Goal: Complete application form

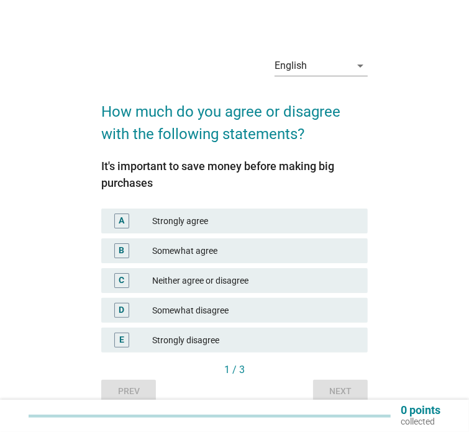
click at [205, 253] on div "Somewhat agree" at bounding box center [255, 250] width 206 height 15
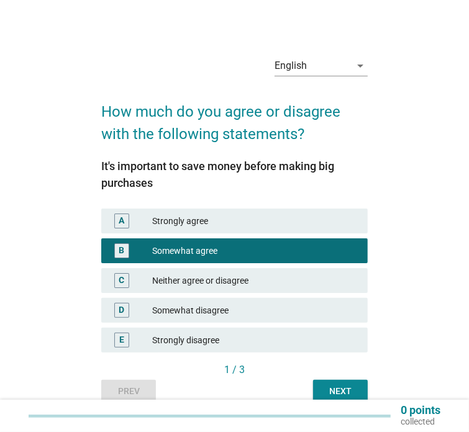
scroll to position [48, 0]
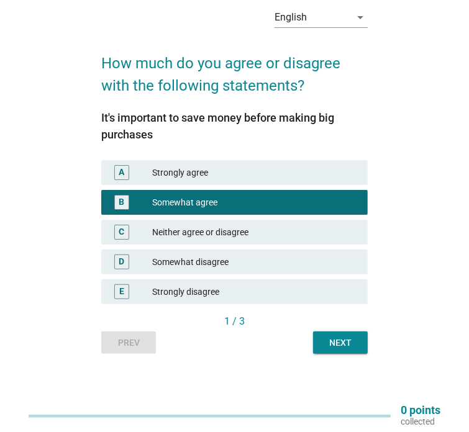
click at [319, 336] on button "Next" at bounding box center [340, 343] width 55 height 22
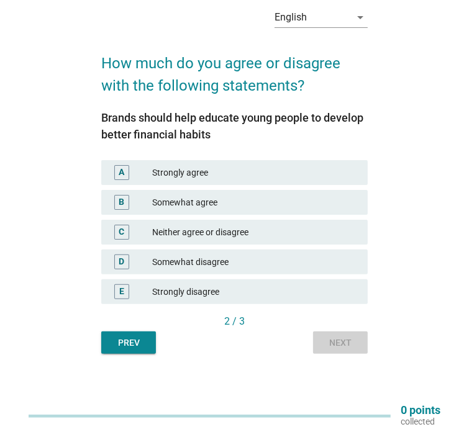
scroll to position [0, 0]
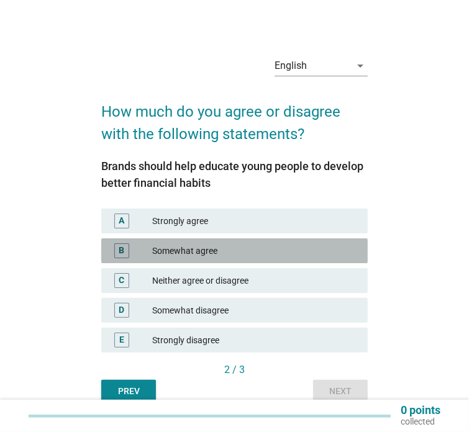
click at [226, 246] on div "Somewhat agree" at bounding box center [255, 250] width 206 height 15
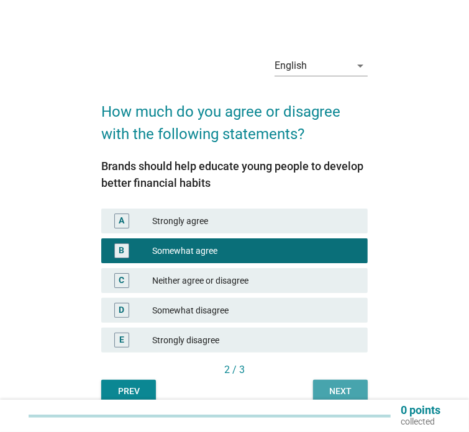
click at [323, 389] on div "Next" at bounding box center [340, 391] width 35 height 13
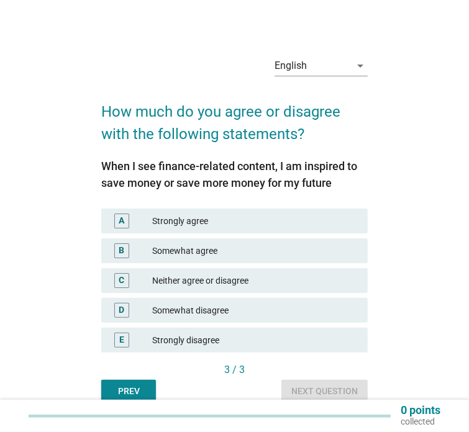
click at [219, 263] on div "B Somewhat agree" at bounding box center [234, 251] width 271 height 30
click at [219, 255] on div "Somewhat agree" at bounding box center [255, 250] width 206 height 15
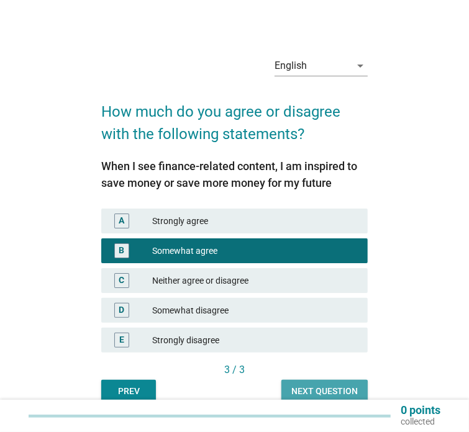
click at [348, 384] on button "Next question" at bounding box center [324, 391] width 86 height 22
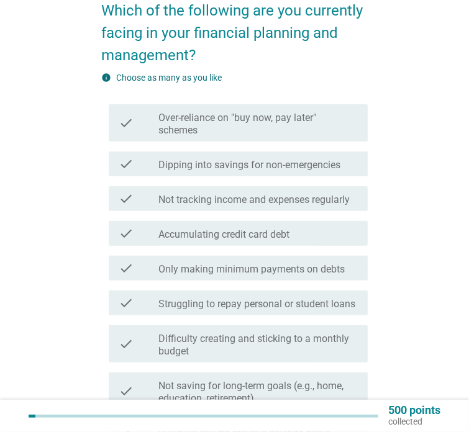
scroll to position [117, 0]
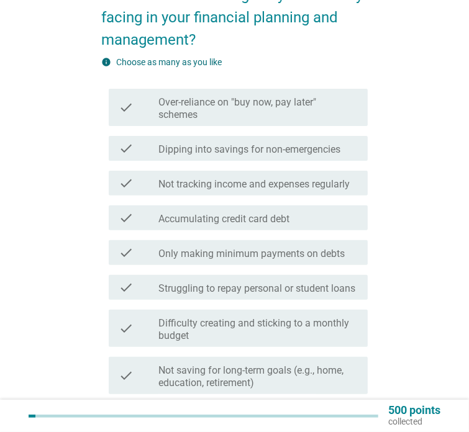
click at [328, 147] on label "Dipping into savings for non-emergencies" at bounding box center [249, 149] width 182 height 12
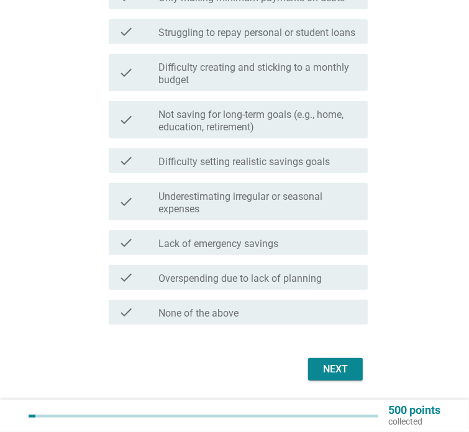
scroll to position [380, 0]
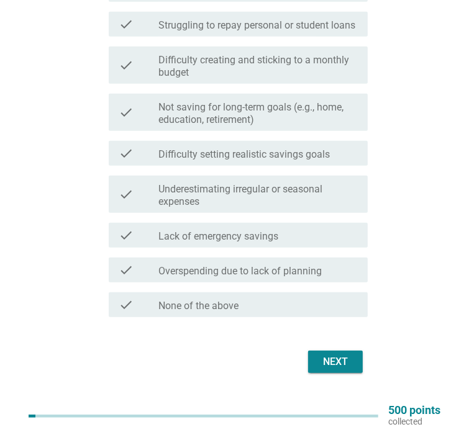
click at [358, 367] on button "Next" at bounding box center [335, 362] width 55 height 22
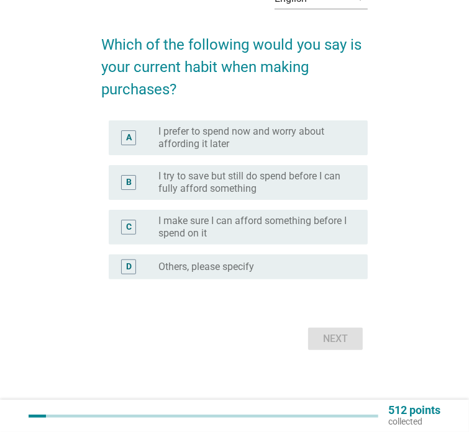
scroll to position [0, 0]
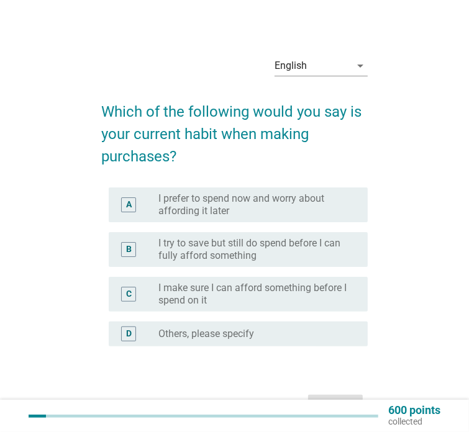
click at [323, 309] on div "C radio_button_unchecked I make sure I can afford something before I spend on it" at bounding box center [238, 294] width 259 height 35
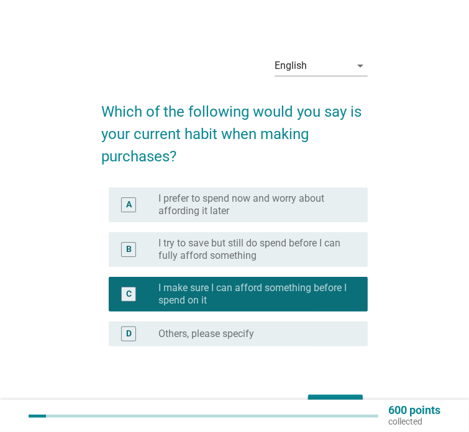
click at [285, 253] on label "I try to save but still do spend before I can fully afford something" at bounding box center [252, 249] width 189 height 25
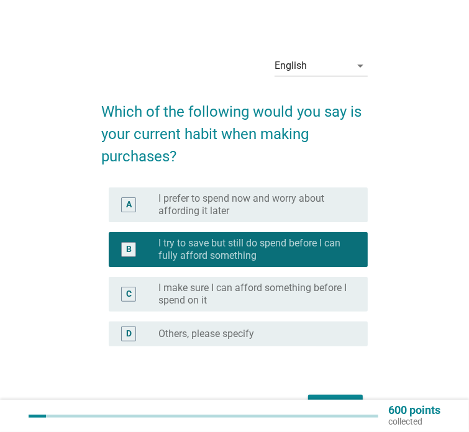
click at [305, 297] on label "I make sure I can afford something before I spend on it" at bounding box center [252, 294] width 189 height 25
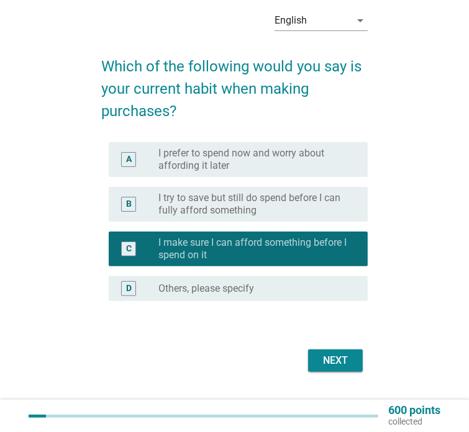
scroll to position [67, 0]
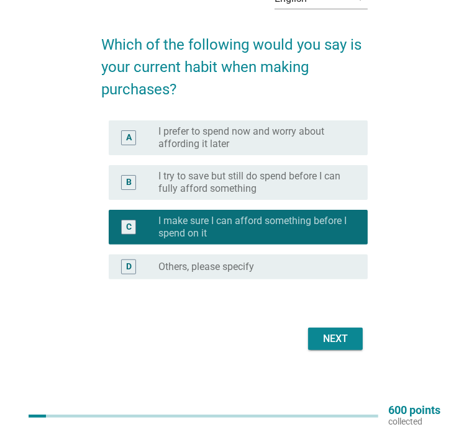
click at [312, 325] on div "Next" at bounding box center [234, 339] width 266 height 30
click at [316, 334] on button "Next" at bounding box center [335, 339] width 55 height 22
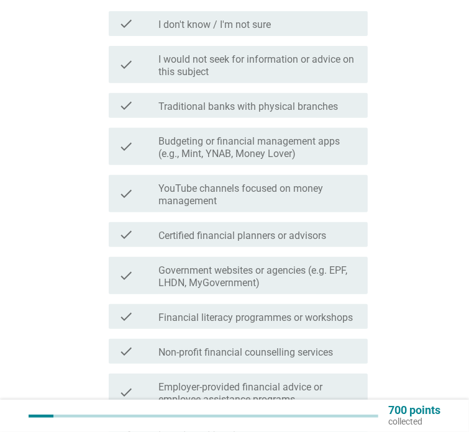
scroll to position [225, 0]
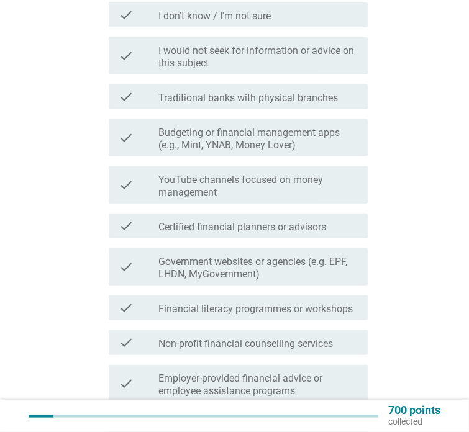
click at [318, 99] on label "Traditional banks with physical branches" at bounding box center [247, 98] width 179 height 12
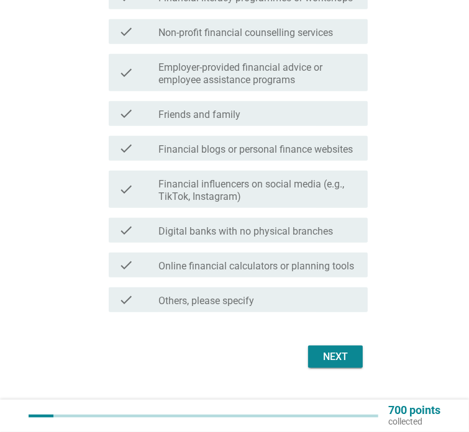
scroll to position [536, 0]
click at [315, 361] on button "Next" at bounding box center [335, 357] width 55 height 22
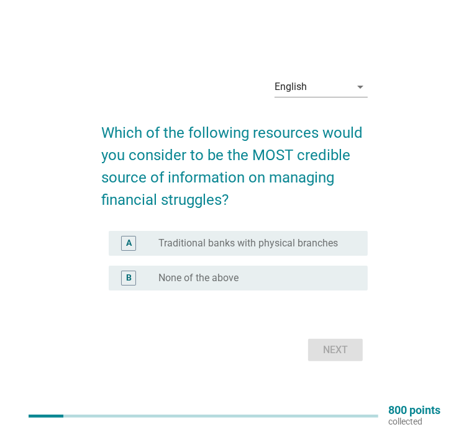
click at [281, 250] on div "radio_button_unchecked Traditional banks with physical branches" at bounding box center [257, 243] width 199 height 15
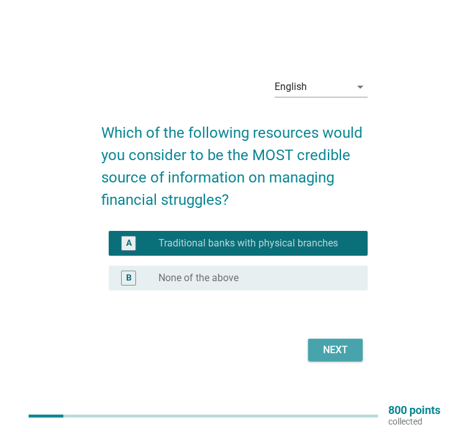
click at [320, 343] on div "Next" at bounding box center [335, 350] width 35 height 15
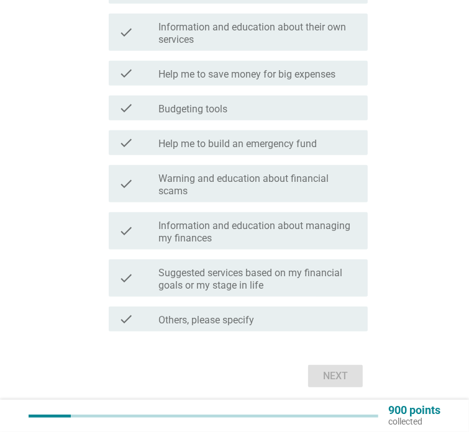
scroll to position [305, 0]
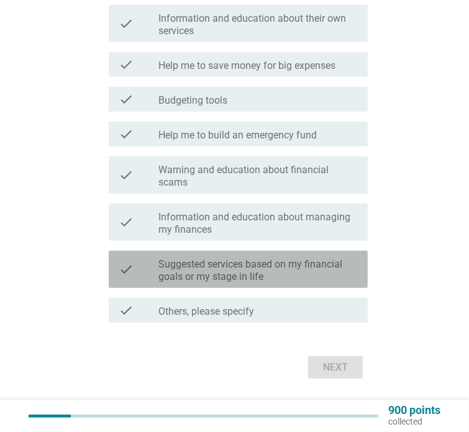
click at [306, 265] on label "Suggested services based on my financial goals or my stage in life" at bounding box center [257, 270] width 199 height 25
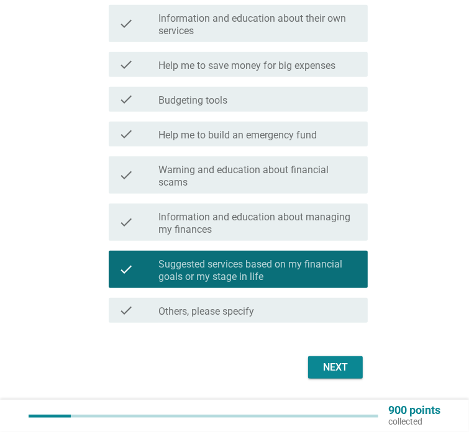
click at [322, 375] on button "Next" at bounding box center [335, 367] width 55 height 22
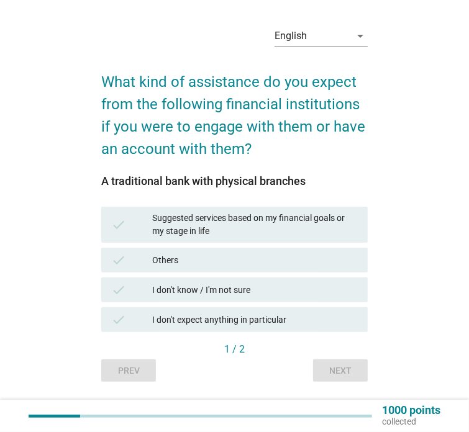
scroll to position [35, 0]
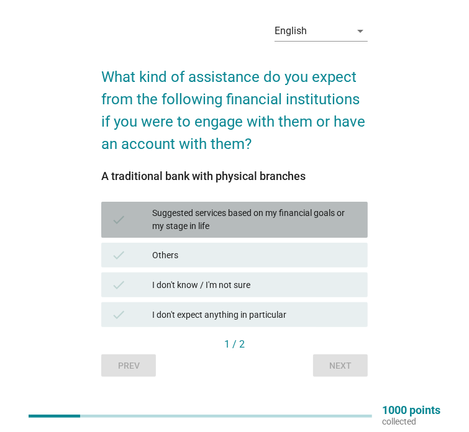
click at [297, 214] on div "Suggested services based on my financial goals or my stage in life" at bounding box center [255, 220] width 206 height 26
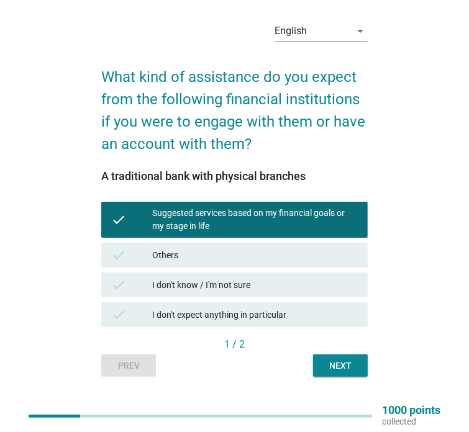
click at [346, 353] on div "1 / 2" at bounding box center [234, 345] width 266 height 17
click at [346, 359] on div "Next" at bounding box center [340, 365] width 35 height 13
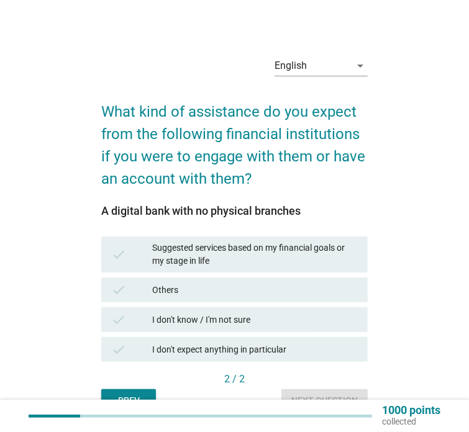
click at [343, 250] on div "Suggested services based on my financial goals or my stage in life" at bounding box center [255, 255] width 206 height 26
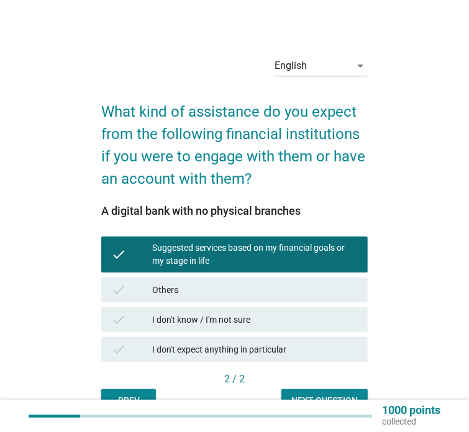
click at [340, 387] on div "2 / 2" at bounding box center [234, 380] width 266 height 17
click at [338, 394] on div "Next question" at bounding box center [324, 400] width 66 height 13
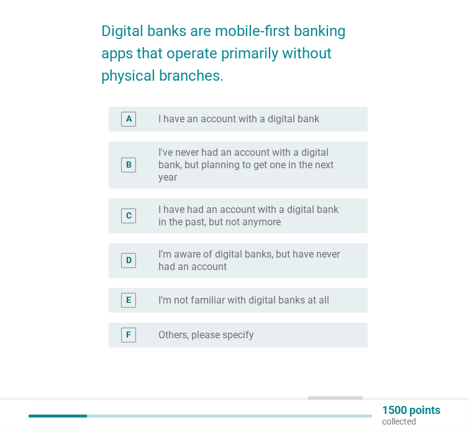
scroll to position [148, 0]
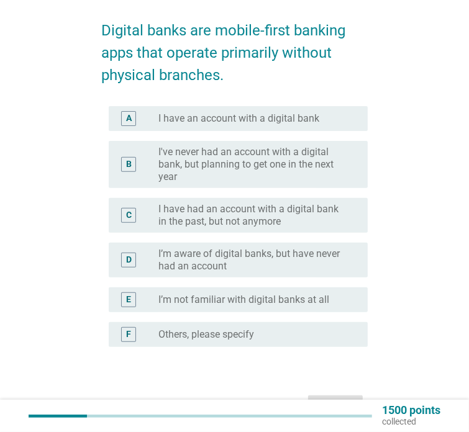
click at [337, 266] on label "I’m aware of digital banks, but have never had an account" at bounding box center [252, 260] width 189 height 25
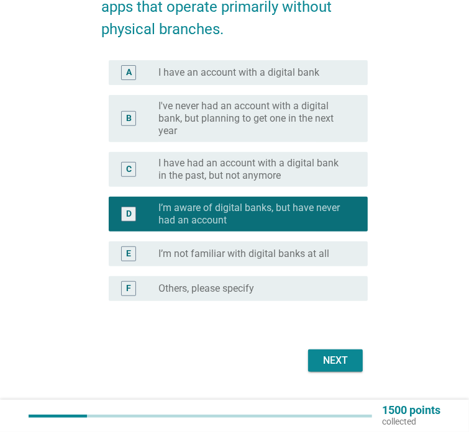
scroll to position [216, 0]
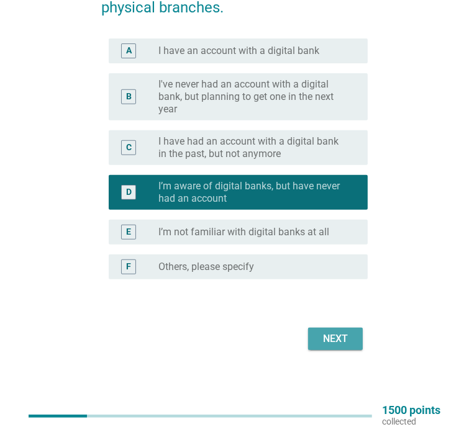
click at [337, 345] on div "Next" at bounding box center [335, 339] width 35 height 15
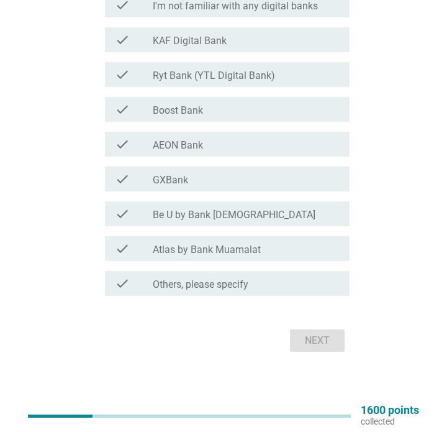
scroll to position [192, 0]
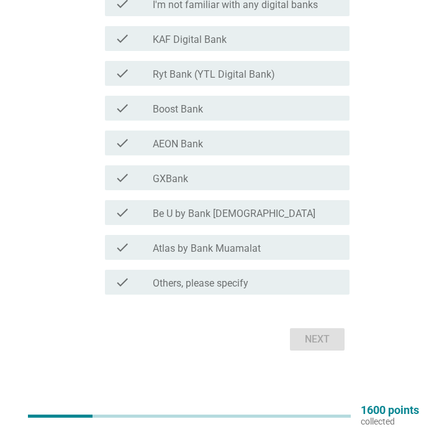
click at [220, 133] on div "check check_box_outline_blank AEON Bank" at bounding box center [227, 142] width 244 height 25
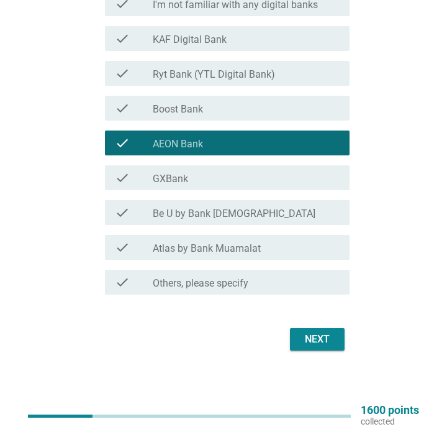
click at [293, 300] on form "Which of the following digital banks are you aware of? info Choose as many as y…" at bounding box center [222, 125] width 251 height 458
click at [293, 286] on div "check_box_outline_blank Others, please specify" at bounding box center [246, 281] width 187 height 15
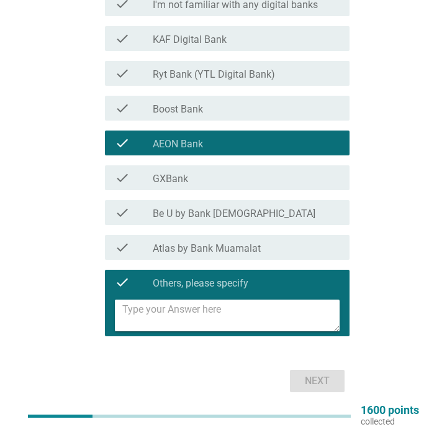
click at [230, 287] on label "Others, please specify" at bounding box center [201, 283] width 96 height 12
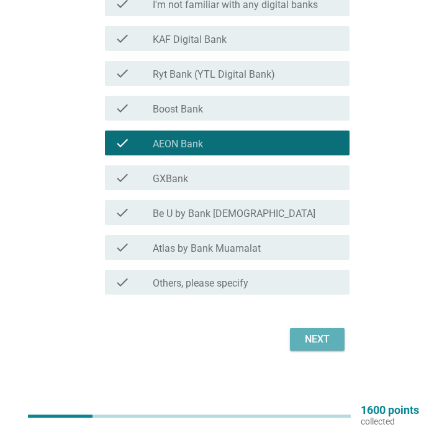
click at [317, 343] on div "Next" at bounding box center [317, 339] width 35 height 15
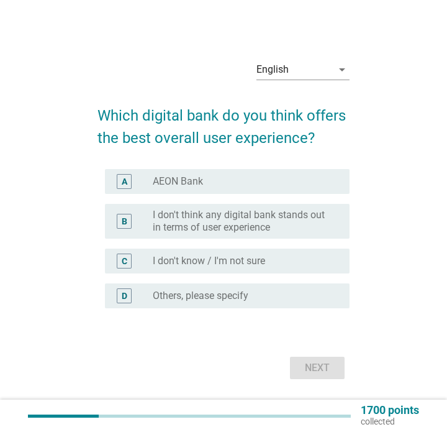
click at [294, 265] on div "radio_button_unchecked I don't know / I'm not sure" at bounding box center [241, 261] width 177 height 12
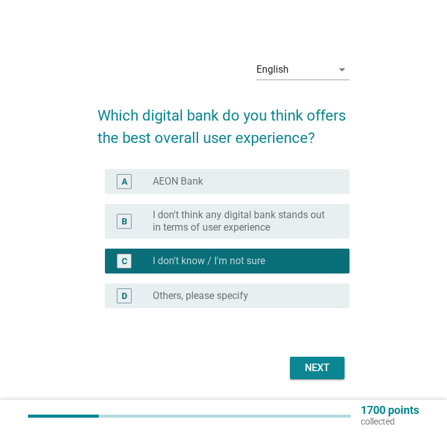
click at [302, 369] on div "Next" at bounding box center [317, 367] width 35 height 15
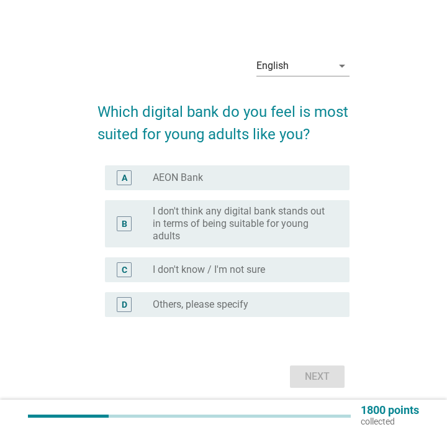
click at [246, 258] on div "C radio_button_unchecked I don't know / I'm not sure" at bounding box center [227, 269] width 244 height 25
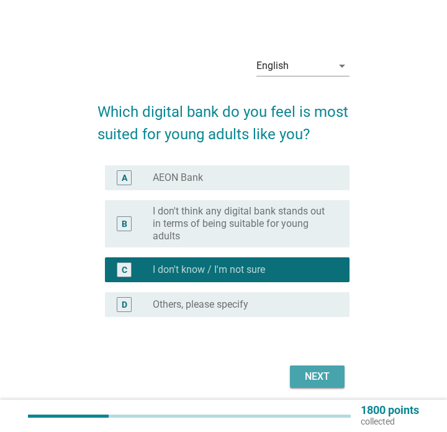
click at [307, 377] on div "Next" at bounding box center [317, 376] width 35 height 15
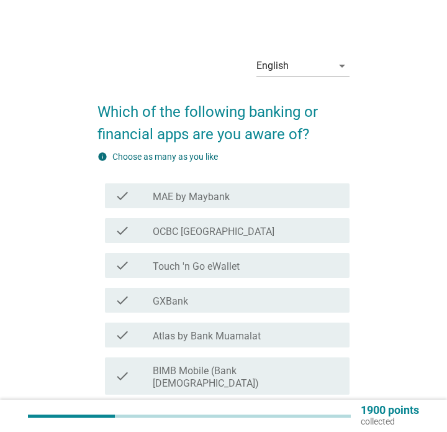
click at [277, 275] on div "check check_box_outline_blank Touch 'n Go eWallet" at bounding box center [227, 265] width 244 height 25
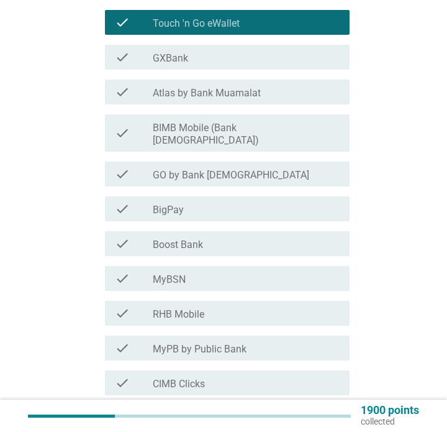
scroll to position [470, 0]
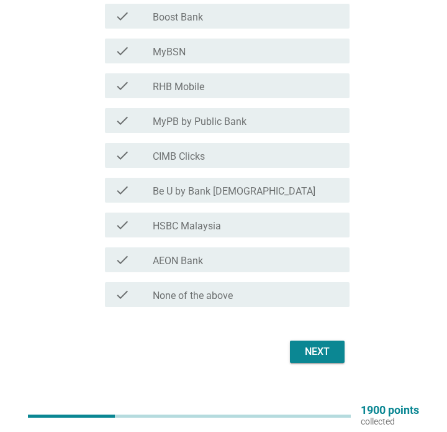
click at [199, 150] on label "CIMB Clicks" at bounding box center [179, 156] width 52 height 12
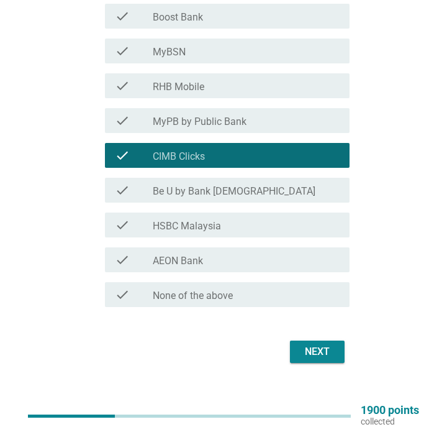
click at [300, 344] on div "Next" at bounding box center [317, 351] width 35 height 15
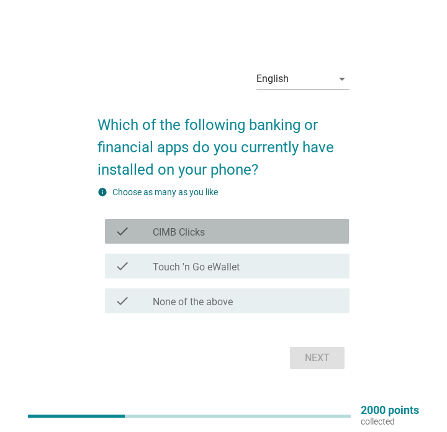
click at [253, 228] on div "check_box_outline_blank CIMB Clicks" at bounding box center [246, 231] width 187 height 15
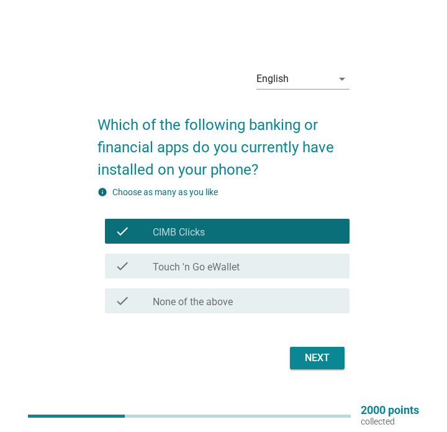
click at [253, 266] on div "check_box_outline_blank Touch 'n Go eWallet" at bounding box center [246, 265] width 187 height 15
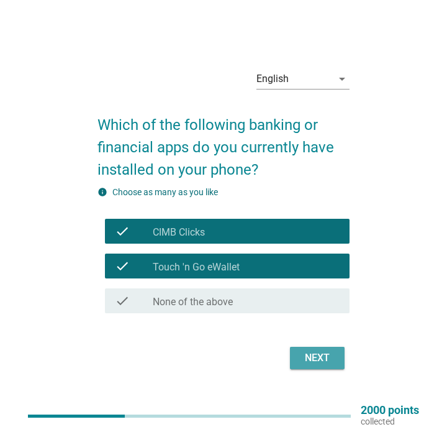
click at [297, 363] on button "Next" at bounding box center [317, 357] width 55 height 22
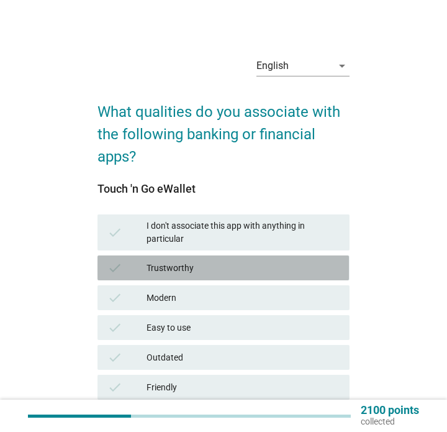
click at [245, 267] on div "Trustworthy" at bounding box center [243, 267] width 193 height 15
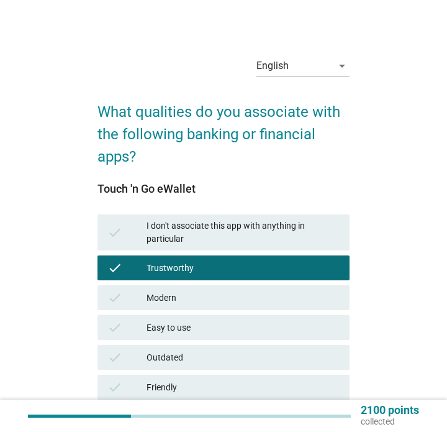
click at [214, 335] on div "check Easy to use" at bounding box center [222, 327] width 251 height 25
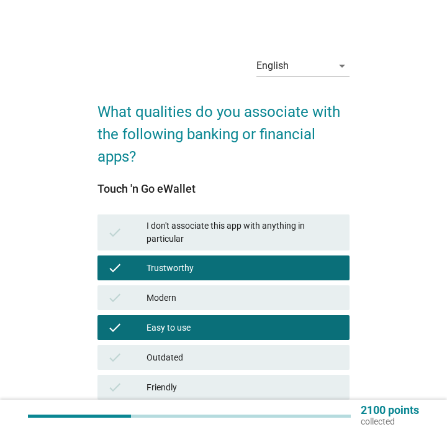
scroll to position [363, 0]
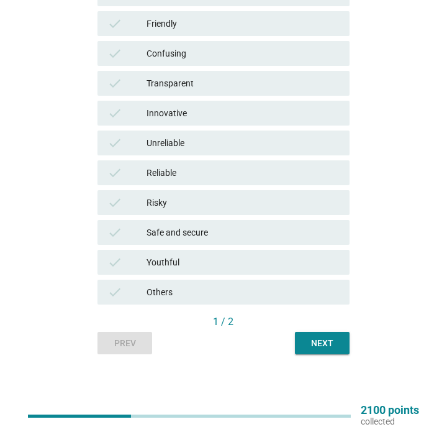
click at [179, 269] on div "check Youthful" at bounding box center [222, 262] width 251 height 25
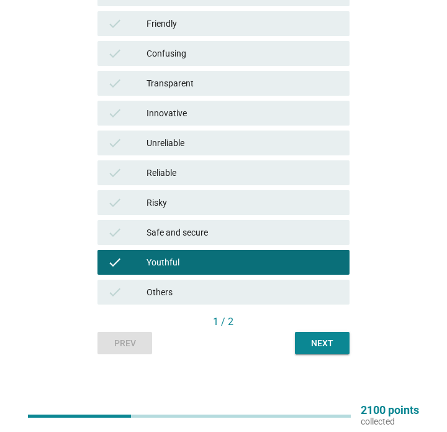
click at [180, 240] on div "check Safe and secure" at bounding box center [222, 232] width 251 height 25
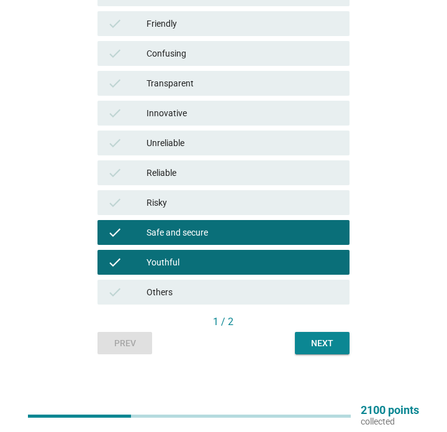
click at [181, 176] on div "Reliable" at bounding box center [243, 172] width 193 height 15
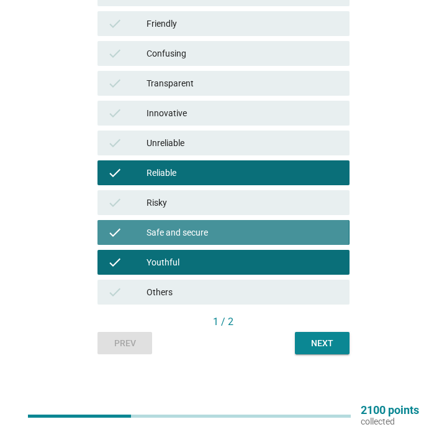
click at [194, 237] on div "Safe and secure" at bounding box center [243, 232] width 193 height 15
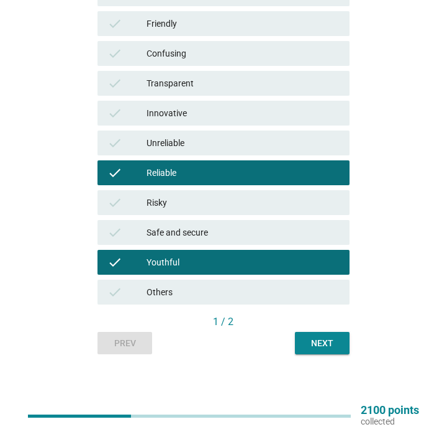
scroll to position [136, 0]
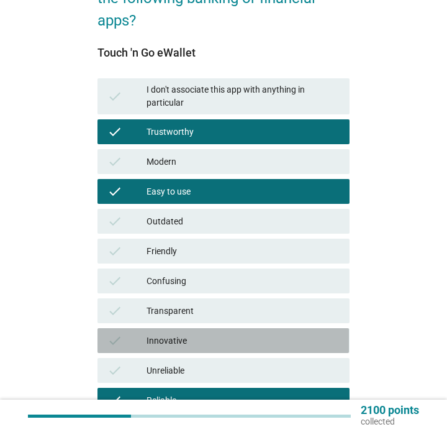
click at [225, 342] on div "Innovative" at bounding box center [243, 340] width 193 height 15
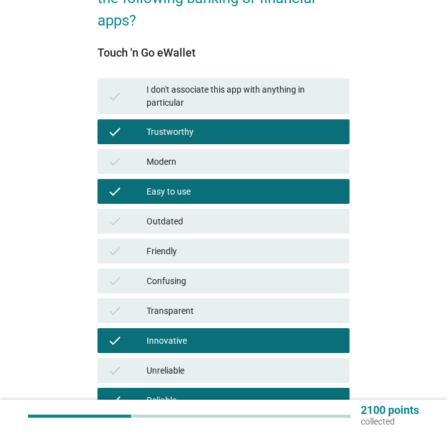
click at [223, 240] on div "check Friendly" at bounding box center [222, 250] width 251 height 25
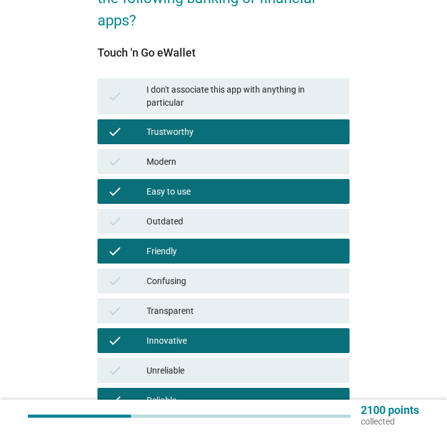
scroll to position [363, 0]
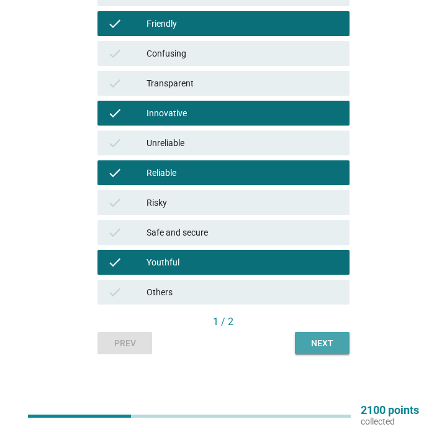
click at [325, 350] on button "Next" at bounding box center [322, 343] width 55 height 22
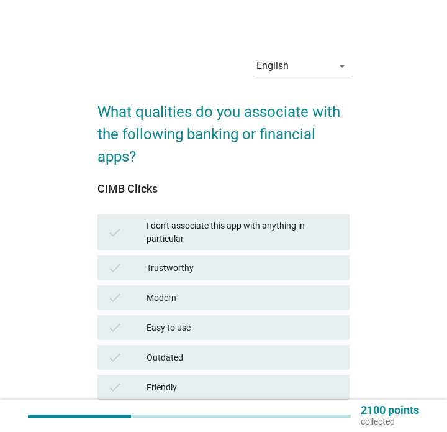
click at [188, 268] on div "Trustworthy" at bounding box center [243, 267] width 193 height 15
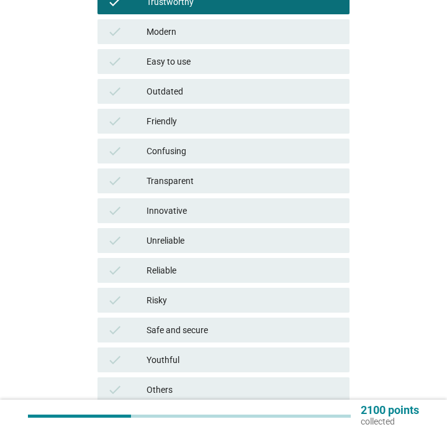
scroll to position [273, 0]
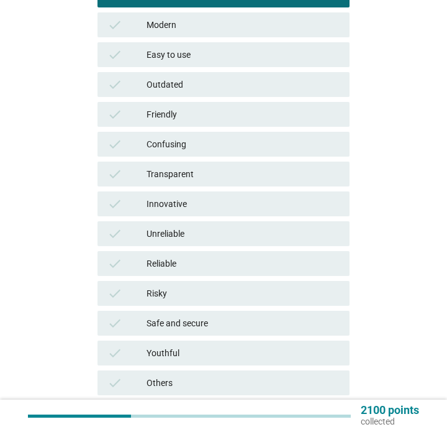
click at [240, 116] on div "Friendly" at bounding box center [243, 114] width 193 height 15
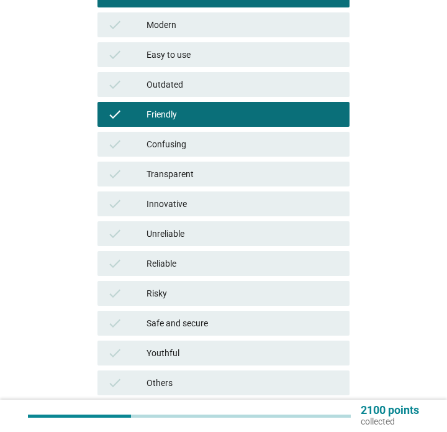
click at [243, 51] on div "Easy to use" at bounding box center [243, 54] width 193 height 15
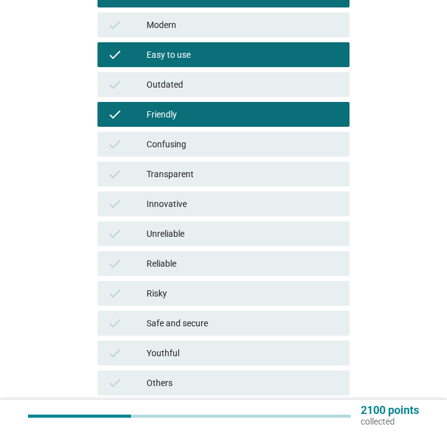
click at [270, 258] on div "Reliable" at bounding box center [243, 263] width 193 height 15
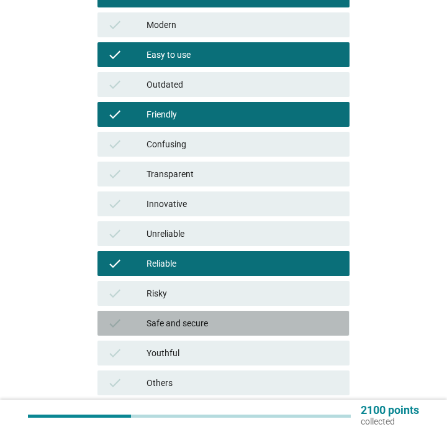
click at [278, 317] on div "Safe and secure" at bounding box center [243, 322] width 193 height 15
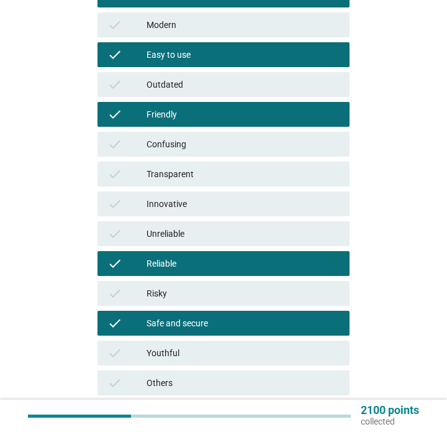
scroll to position [346, 0]
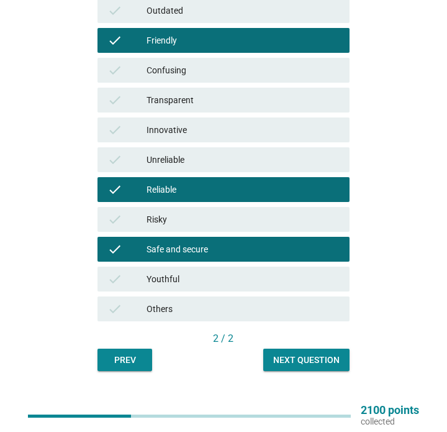
click at [320, 287] on div "check Youthful" at bounding box center [222, 278] width 251 height 25
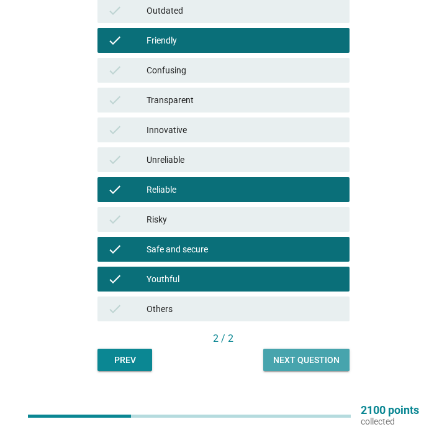
click at [315, 360] on div "Next question" at bounding box center [306, 359] width 66 height 13
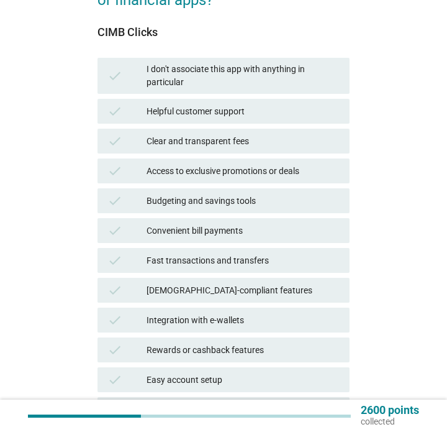
scroll to position [156, 0]
click at [161, 141] on div "Clear and transparent fees" at bounding box center [243, 140] width 193 height 15
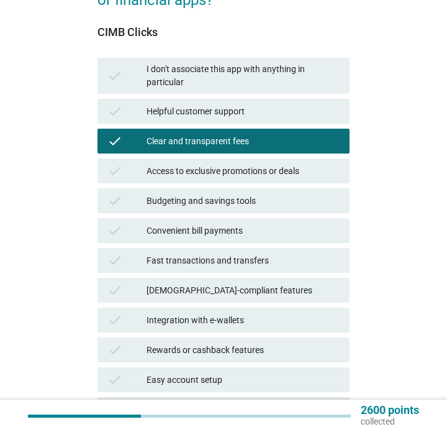
click at [161, 141] on div "Clear and transparent fees" at bounding box center [243, 140] width 193 height 15
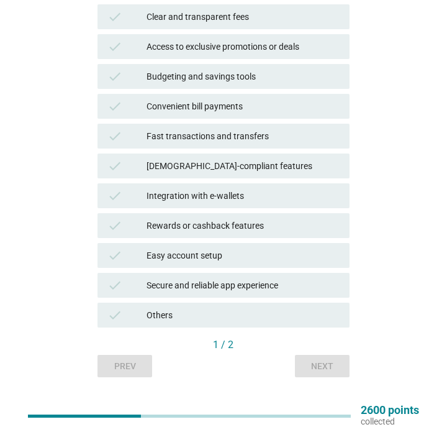
scroll to position [279, 0]
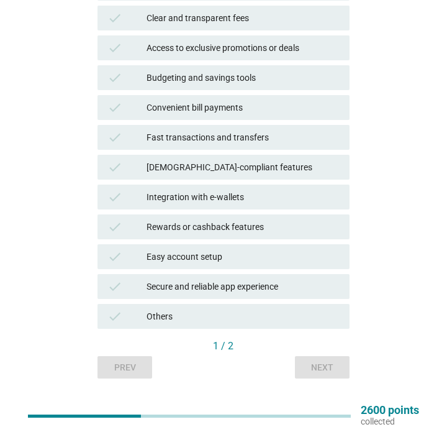
click at [225, 250] on div "Easy account setup" at bounding box center [243, 256] width 193 height 15
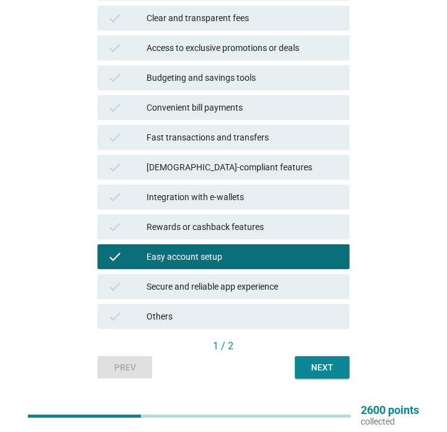
click at [254, 287] on div "Secure and reliable app experience" at bounding box center [243, 286] width 193 height 15
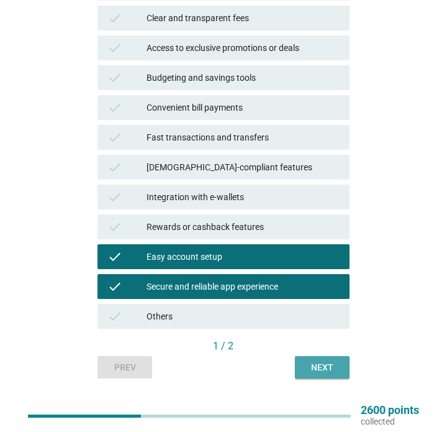
click at [317, 357] on button "Next" at bounding box center [322, 367] width 55 height 22
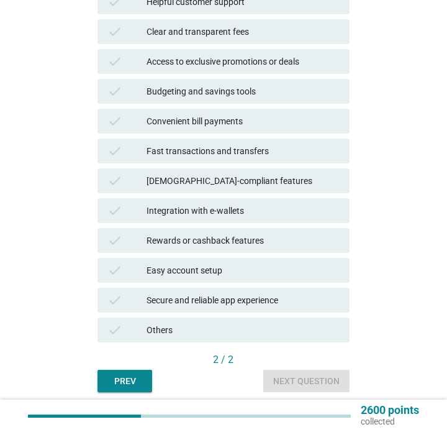
scroll to position [266, 0]
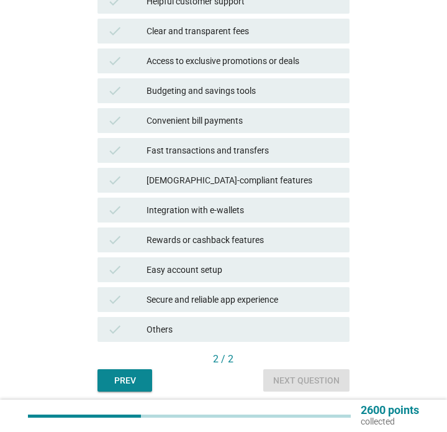
click at [252, 270] on div "Easy account setup" at bounding box center [243, 269] width 193 height 15
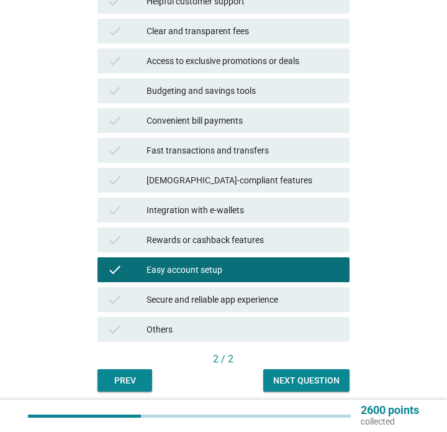
click at [251, 293] on div "Secure and reliable app experience" at bounding box center [243, 299] width 193 height 15
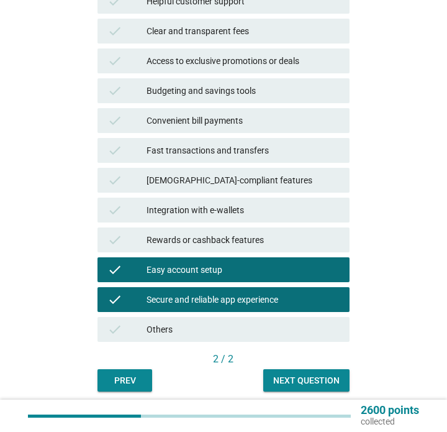
click at [258, 239] on div "Rewards or cashback features" at bounding box center [243, 239] width 193 height 15
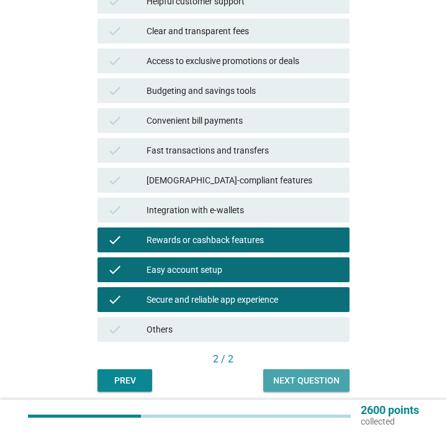
click at [289, 378] on div "Next question" at bounding box center [306, 380] width 66 height 13
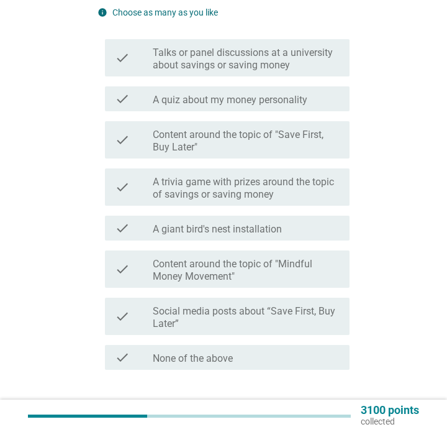
scroll to position [186, 0]
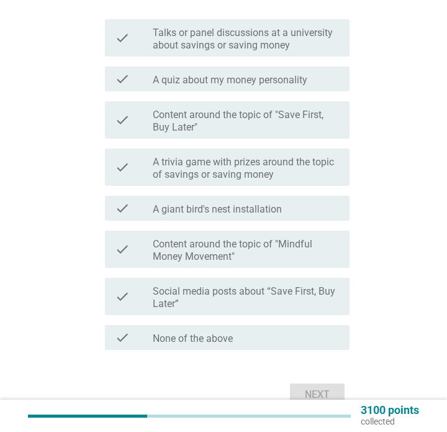
click at [220, 327] on div "check check_box_outline_blank None of the above" at bounding box center [227, 337] width 244 height 25
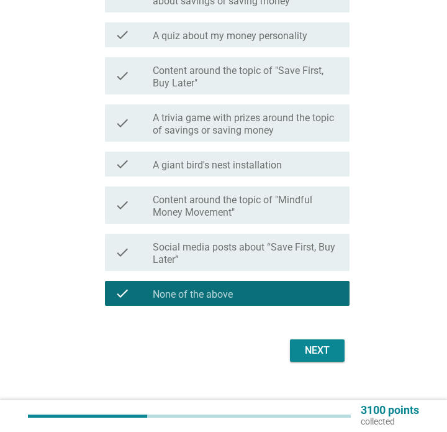
scroll to position [231, 0]
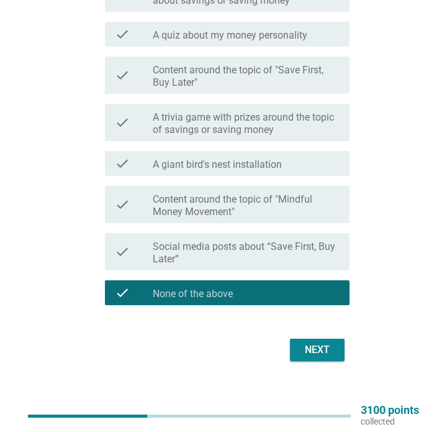
click at [305, 345] on div "Next" at bounding box center [317, 349] width 35 height 15
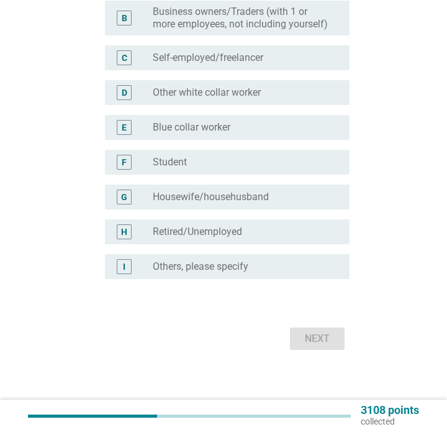
scroll to position [0, 0]
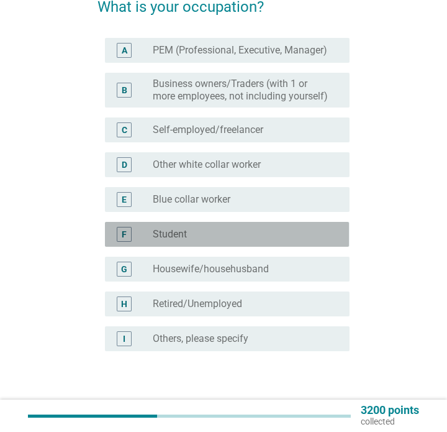
click at [153, 228] on label "Student" at bounding box center [170, 234] width 34 height 12
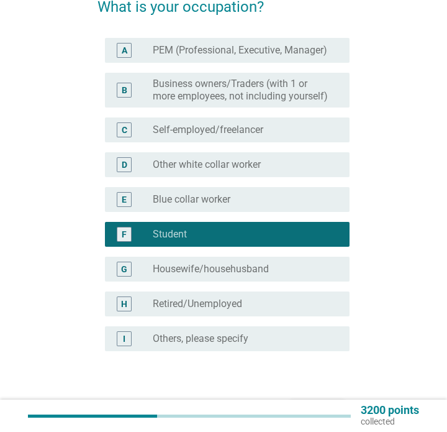
scroll to position [176, 0]
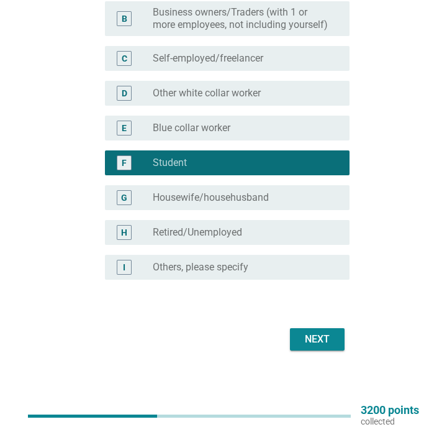
click at [313, 349] on button "Next" at bounding box center [317, 339] width 55 height 22
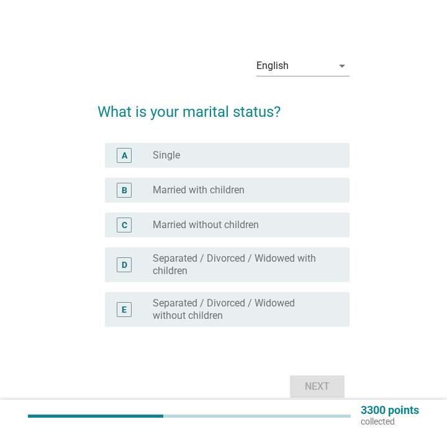
click at [199, 150] on div "radio_button_unchecked Single" at bounding box center [241, 155] width 177 height 12
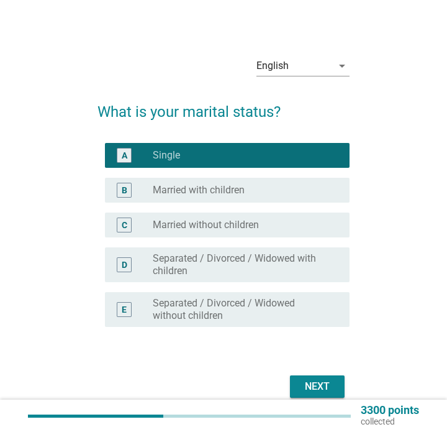
click at [323, 365] on form "What is your marital status? A radio_button_checked [DEMOGRAPHIC_DATA] B radio_…" at bounding box center [222, 244] width 251 height 313
click at [321, 384] on div "Next" at bounding box center [317, 386] width 35 height 15
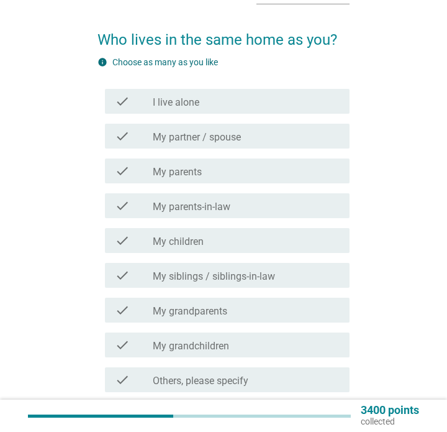
scroll to position [73, 0]
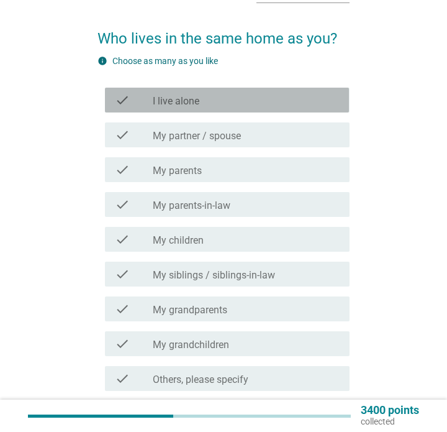
click at [231, 110] on div "check check_box_outline_blank I live alone" at bounding box center [227, 100] width 244 height 25
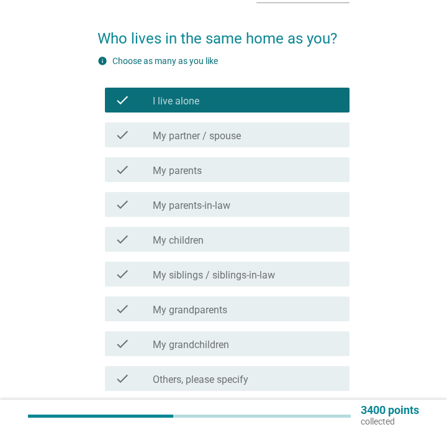
scroll to position [169, 0]
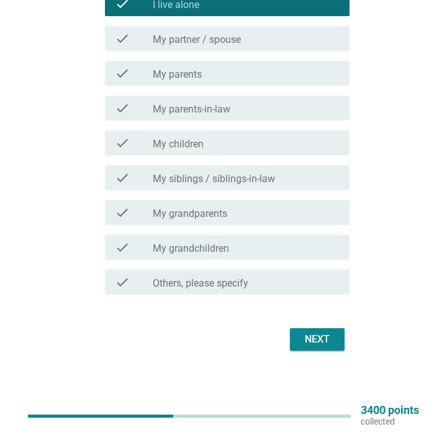
click at [309, 340] on div "Next" at bounding box center [317, 339] width 35 height 15
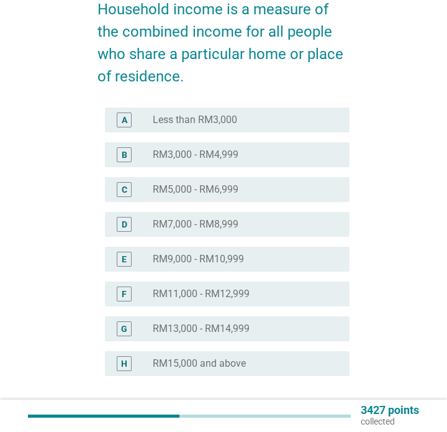
scroll to position [0, 0]
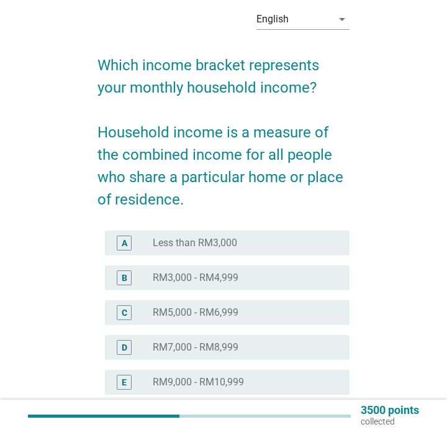
click at [254, 253] on div "A radio_button_unchecked Less than RM3,000" at bounding box center [227, 242] width 244 height 25
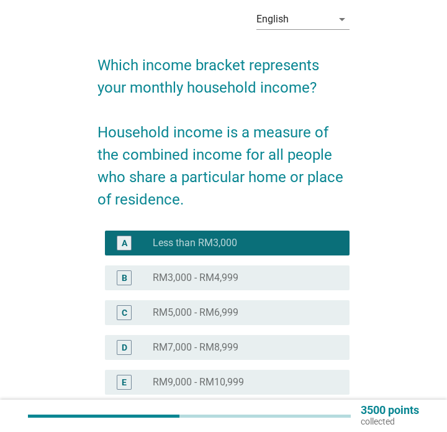
scroll to position [266, 0]
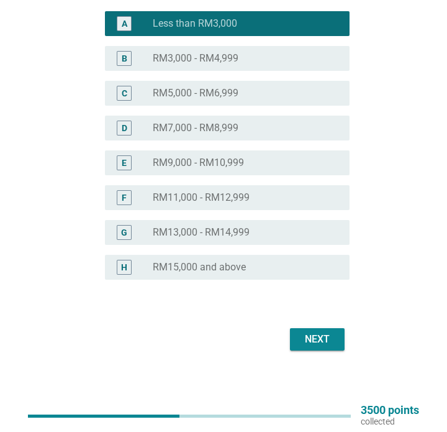
click at [258, 98] on div "radio_button_unchecked RM5,000 - RM6,999" at bounding box center [241, 93] width 177 height 12
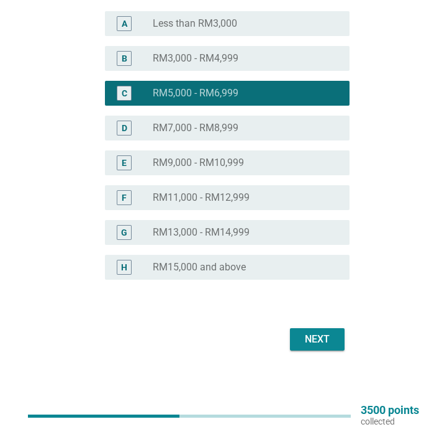
click at [300, 338] on div "Next" at bounding box center [317, 339] width 35 height 15
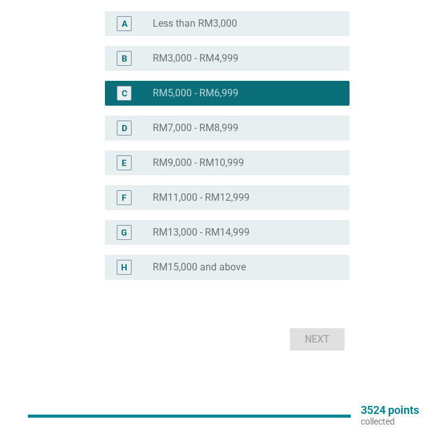
scroll to position [0, 0]
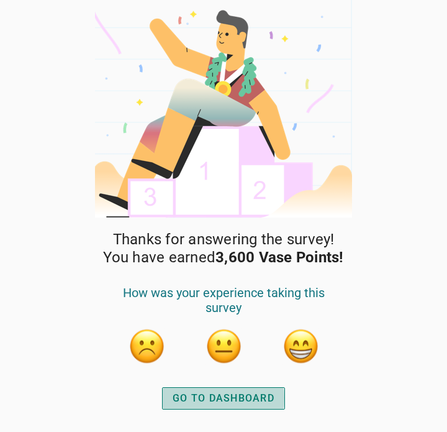
click at [261, 391] on div "GO TO DASHBOARD" at bounding box center [224, 398] width 102 height 15
